Goal: Information Seeking & Learning: Compare options

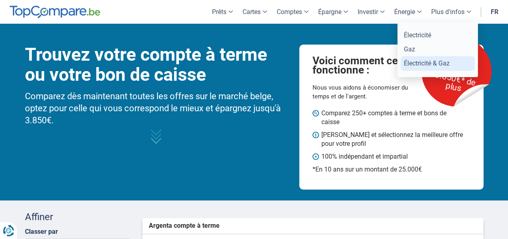
click at [414, 66] on link "Électricité & Gaz" at bounding box center [438, 63] width 74 height 14
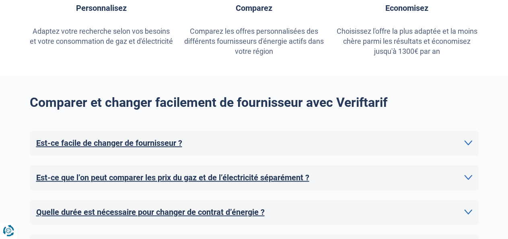
scroll to position [474, 0]
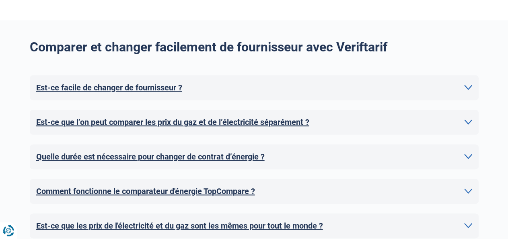
click at [182, 86] on h2 "Est-ce facile de changer de fournisseur ?" at bounding box center [109, 88] width 146 height 12
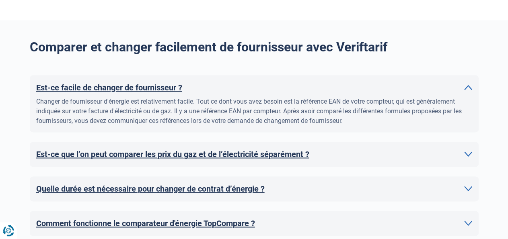
click at [182, 85] on h2 "Est-ce facile de changer de fournisseur ?" at bounding box center [109, 88] width 146 height 12
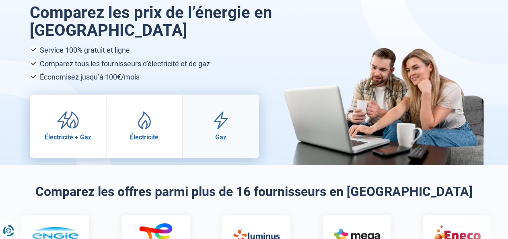
scroll to position [84, 0]
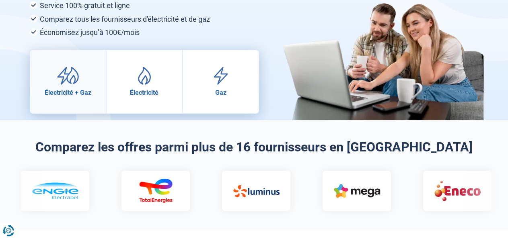
click at [83, 73] on link "Électricité + Gaz" at bounding box center [68, 81] width 76 height 63
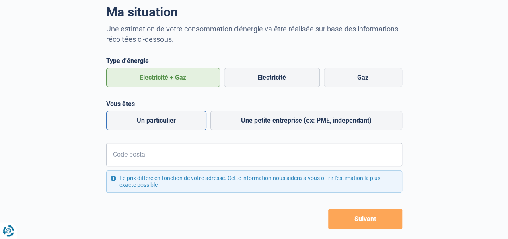
scroll to position [56, 0]
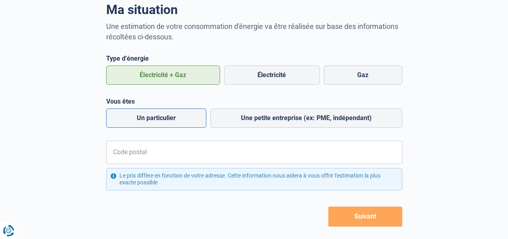
click at [173, 114] on label "Un particulier" at bounding box center [156, 118] width 100 height 19
click at [173, 114] on input "Un particulier" at bounding box center [156, 118] width 100 height 19
radio input "true"
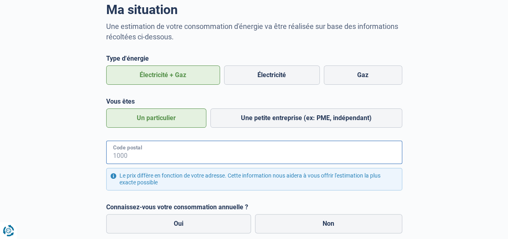
click at [169, 154] on input "Code postal" at bounding box center [254, 152] width 296 height 23
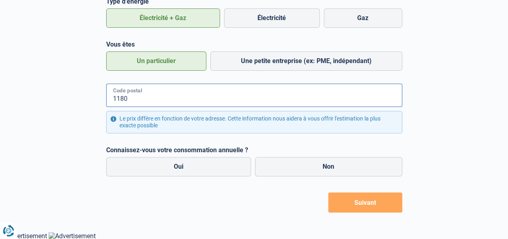
scroll to position [113, 0]
type input "1180"
click at [84, 137] on div "Ma situation Une estimation de votre consommation d'énergie va être réalisée su…" at bounding box center [254, 76] width 459 height 272
click at [177, 169] on label "Oui" at bounding box center [178, 166] width 145 height 19
click at [177, 169] on input "Oui" at bounding box center [178, 166] width 145 height 19
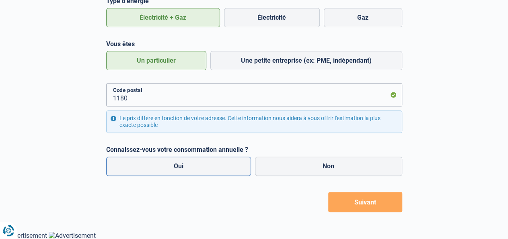
radio input "true"
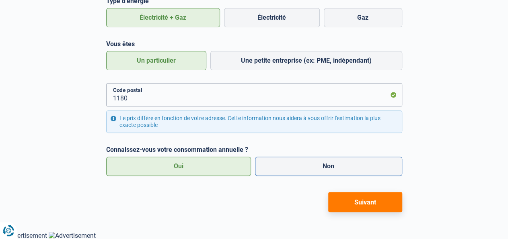
click at [285, 176] on label "Non" at bounding box center [328, 166] width 147 height 19
click at [285, 176] on input "Non" at bounding box center [328, 166] width 147 height 19
radio input "true"
radio input "false"
radio input "true"
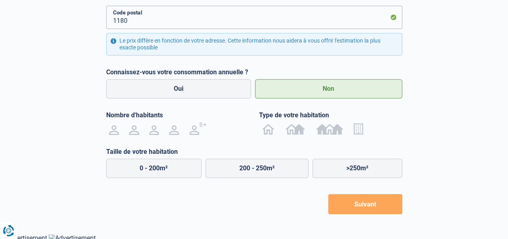
scroll to position [193, 0]
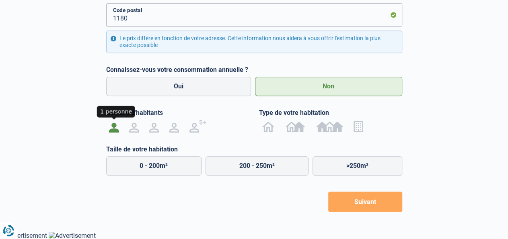
click at [113, 128] on img at bounding box center [114, 126] width 10 height 13
click at [113, 128] on input "radio" at bounding box center [114, 126] width 20 height 13
radio input "true"
click at [356, 127] on img at bounding box center [358, 126] width 9 height 13
click at [356, 127] on input "radio" at bounding box center [359, 126] width 20 height 13
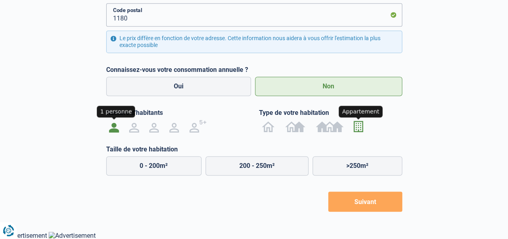
radio input "true"
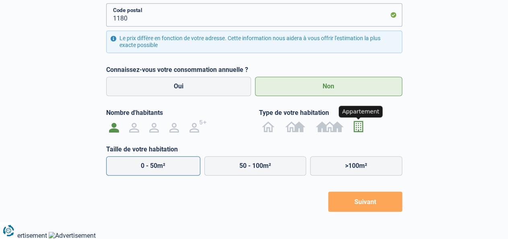
click at [141, 169] on label "0 - 50m²" at bounding box center [153, 166] width 95 height 19
click at [141, 169] on input "0 - 50m²" at bounding box center [153, 166] width 95 height 19
radio input "true"
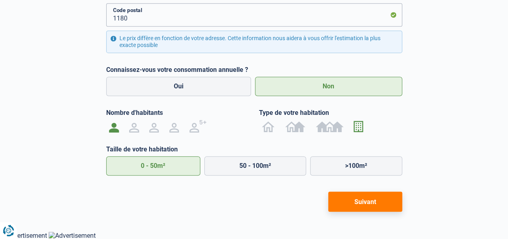
click at [367, 202] on button "Suivant" at bounding box center [365, 202] width 74 height 20
select select "Type de compteur"
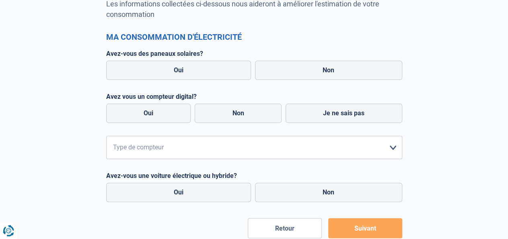
scroll to position [49, 0]
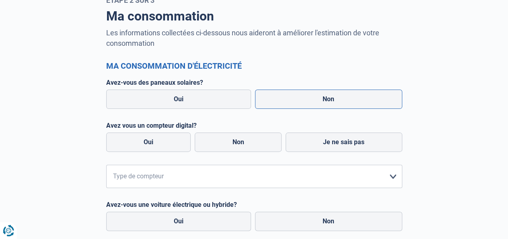
click at [304, 99] on label "Non" at bounding box center [328, 99] width 147 height 19
click at [304, 99] on input "Non" at bounding box center [328, 99] width 147 height 19
radio input "true"
radio input "false"
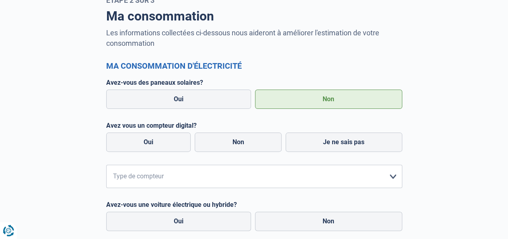
radio input "true"
click at [252, 149] on label "Non" at bounding box center [238, 142] width 87 height 19
click at [252, 149] on input "Non" at bounding box center [238, 142] width 87 height 19
radio input "true"
radio input "false"
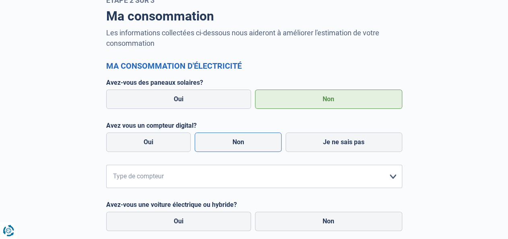
radio input "true"
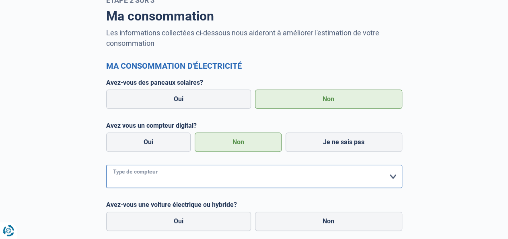
click at [106, 165] on select "form.selectOption Mono-horaire Bi-horaire Mono-horaire + exclusif nuit Bi-horai…" at bounding box center [254, 176] width 296 height 23
click at [166, 178] on select "form.selectOption Mono-horaire Bi-horaire Mono-horaire + exclusif nuit Bi-horai…" at bounding box center [254, 176] width 296 height 23
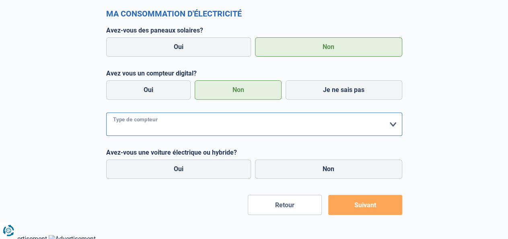
scroll to position [105, 0]
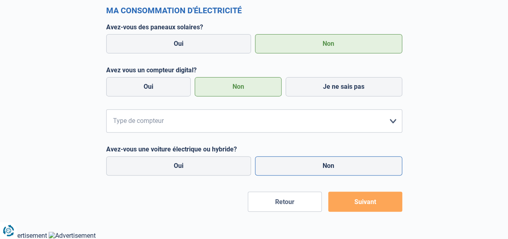
click at [300, 171] on label "Non" at bounding box center [328, 166] width 147 height 19
click at [300, 171] on input "Non" at bounding box center [328, 166] width 147 height 19
radio input "true"
radio input "false"
radio input "true"
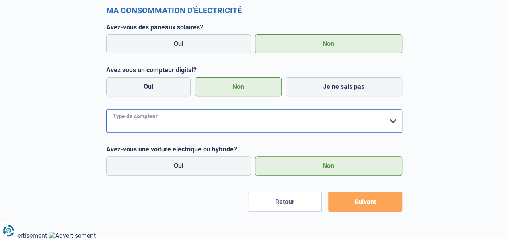
click at [106, 109] on select "form.selectOption Mono-horaire Bi-horaire Mono-horaire + exclusif nuit Bi-horai…" at bounding box center [254, 120] width 296 height 23
select select "day_night_bi_hourly"
click option "Bi-horaire" at bounding box center [0, 0] width 0 height 0
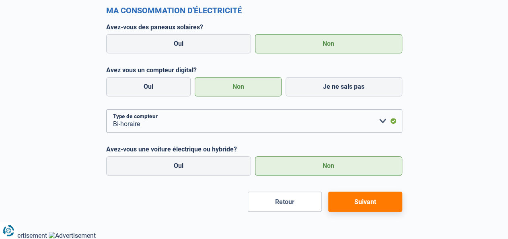
click at [371, 206] on button "Suivant" at bounding box center [365, 202] width 74 height 20
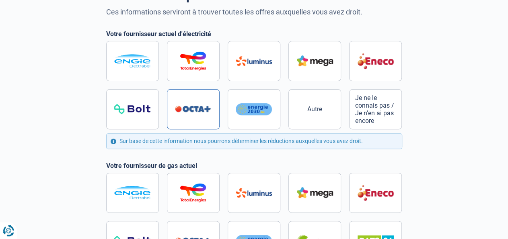
scroll to position [21, 0]
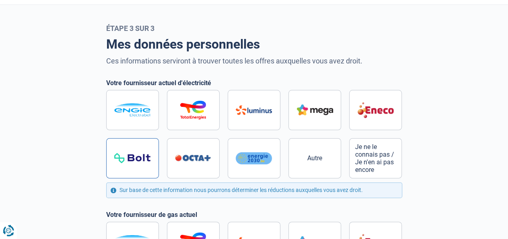
drag, startPoint x: 144, startPoint y: 118, endPoint x: 152, endPoint y: 147, distance: 29.4
click at [143, 118] on label at bounding box center [132, 110] width 53 height 40
click at [143, 118] on input "radio" at bounding box center [254, 134] width 296 height 89
radio input "true"
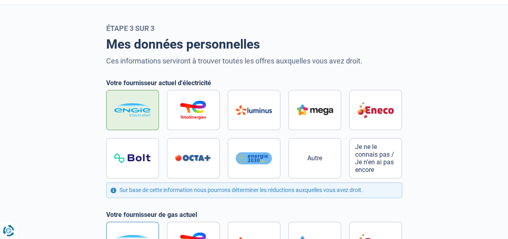
click at [143, 229] on label at bounding box center [132, 242] width 53 height 40
radio input "true"
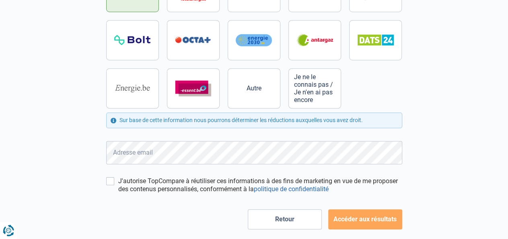
scroll to position [288, 0]
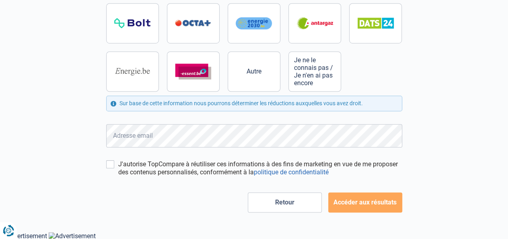
click at [353, 205] on button "Accéder aux résultats" at bounding box center [365, 203] width 74 height 20
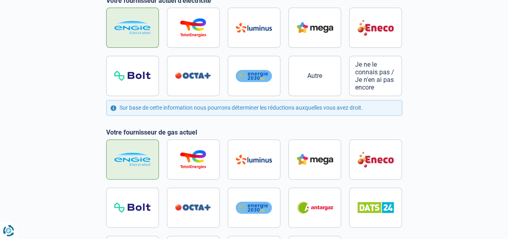
scroll to position [0, 0]
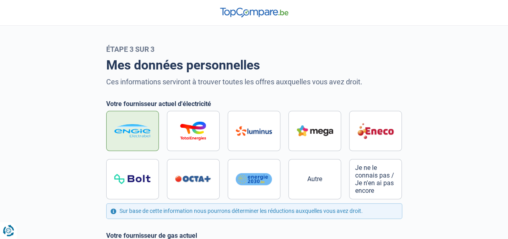
click at [261, 5] on header at bounding box center [254, 13] width 508 height 26
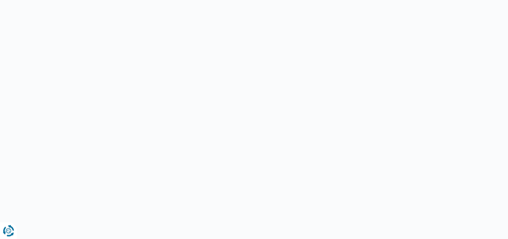
select select "day_night_bi_hourly"
